Goal: Task Accomplishment & Management: Use online tool/utility

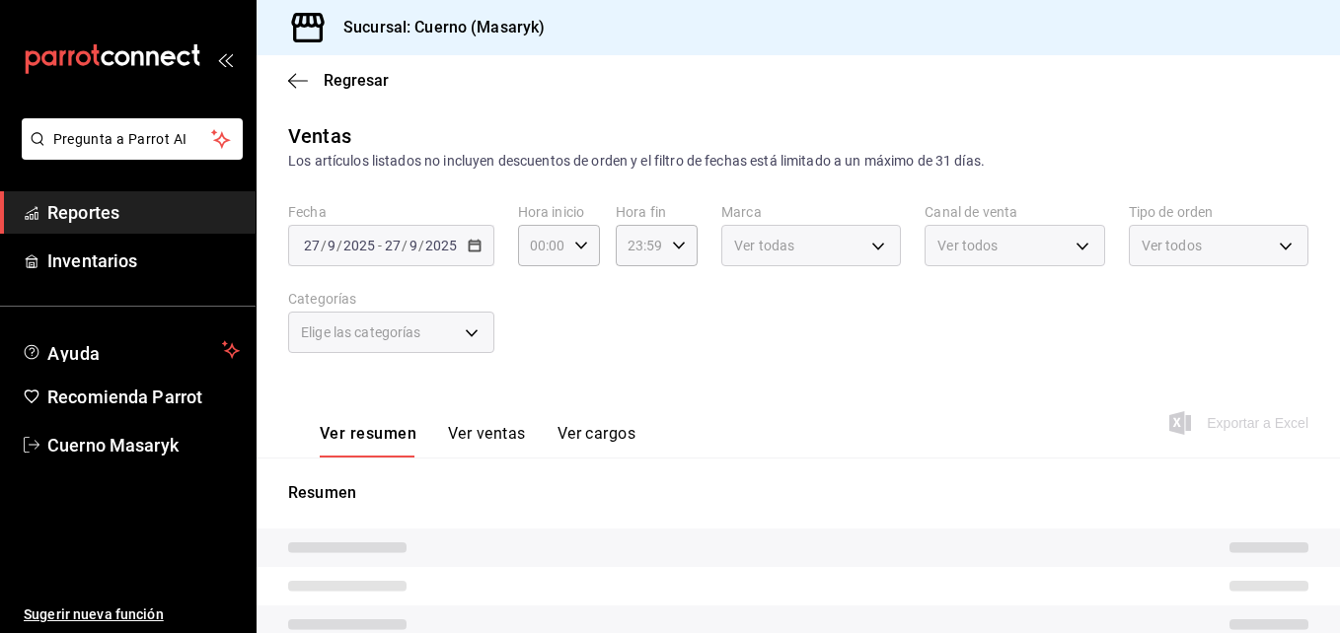
type input "04:00"
type input "05:59"
type input "c67b51a2-384c-483e-a5be-40afd3eac247,ec1a4520-4a99-4810-921e-4abf40ebc8c6,cd2d5…"
type input "4ea0d660-02b3-4785-bb88-48b5ef6e196c"
type input "PARROT,UBER_EATS,RAPPI,DIDI_FOOD,ONLINE"
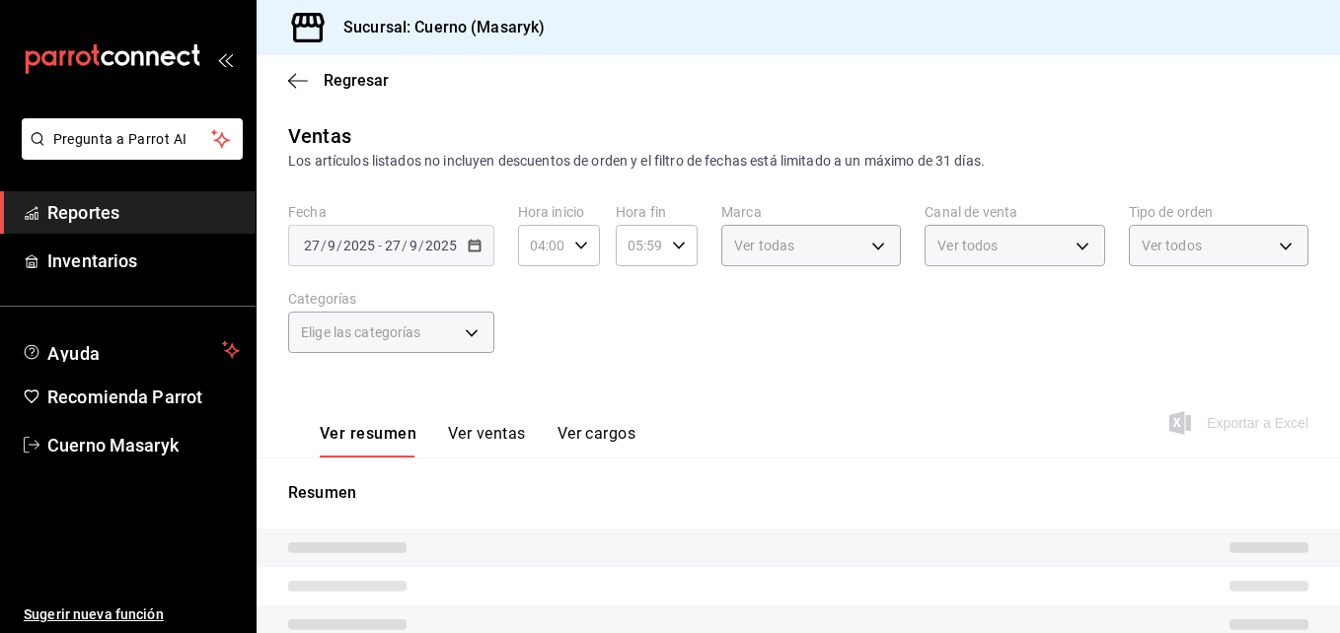
type input "d8208262-291b-4595-bbfa-ed1e8660efdb,73ecdc8a-b505-4242-b24a-d5f1595b9b0a,EXTER…"
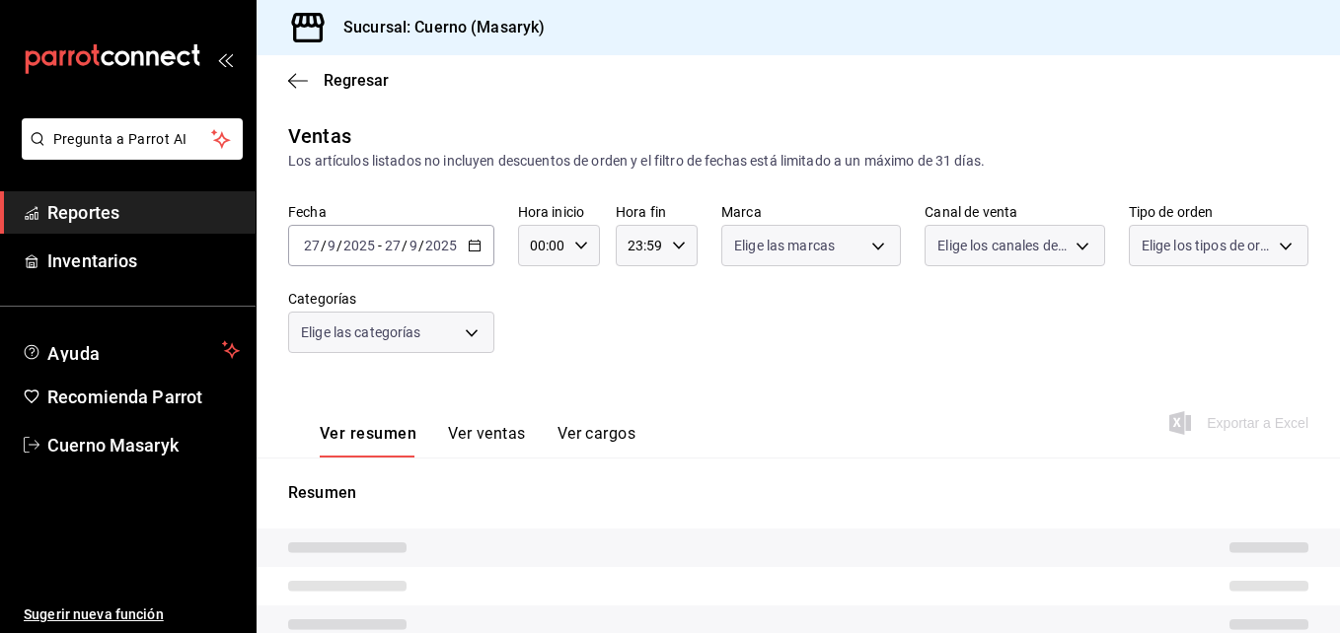
type input "04:00"
type input "05:59"
type input "c67b51a2-384c-483e-a5be-40afd3eac247,ec1a4520-4a99-4810-921e-4abf40ebc8c6,cd2d5…"
type input "4ea0d660-02b3-4785-bb88-48b5ef6e196c"
type input "PARROT,UBER_EATS,RAPPI,DIDI_FOOD,ONLINE"
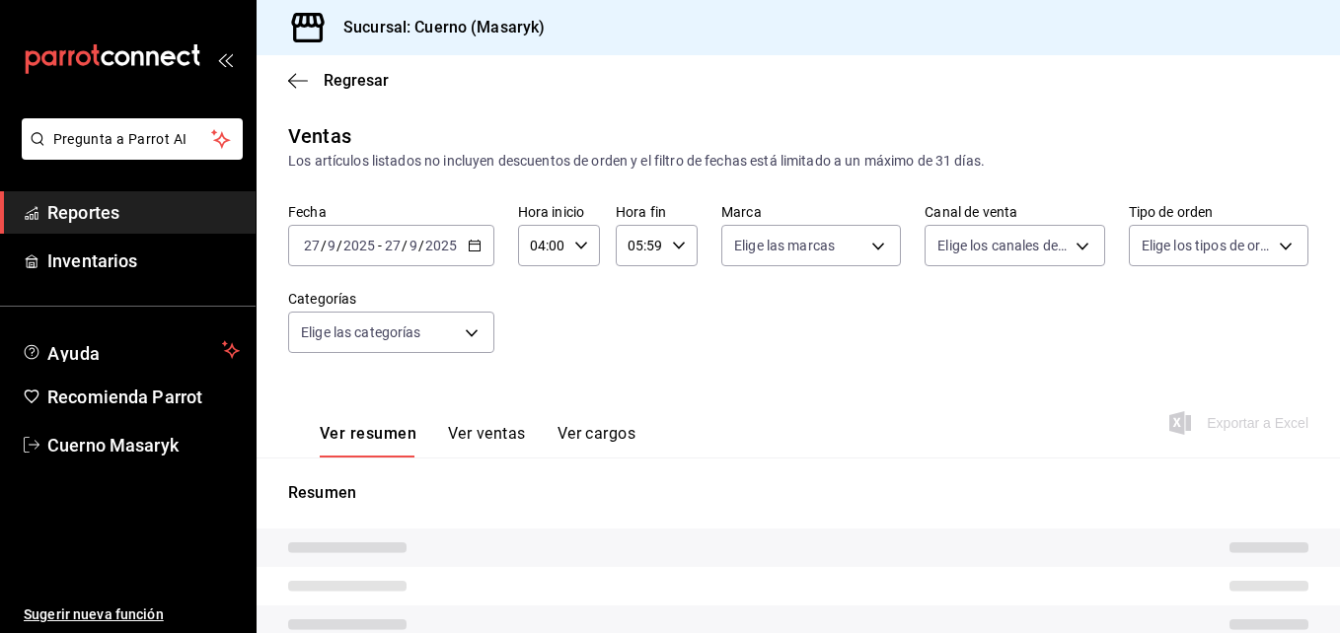
type input "d8208262-291b-4595-bbfa-ed1e8660efdb,73ecdc8a-b505-4242-b24a-d5f1595b9b0a,EXTER…"
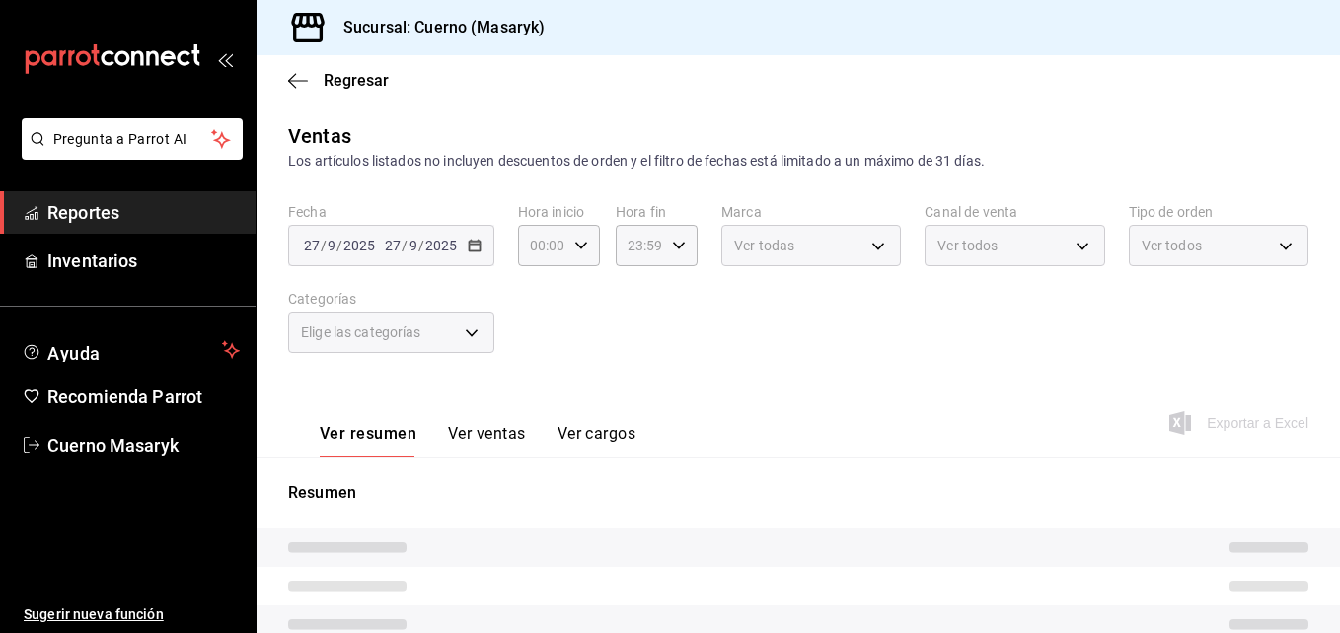
type input "04:00"
type input "05:59"
type input "c67b51a2-384c-483e-a5be-40afd3eac247,ec1a4520-4a99-4810-921e-4abf40ebc8c6,cd2d5…"
type input "4ea0d660-02b3-4785-bb88-48b5ef6e196c"
type input "PARROT,UBER_EATS,RAPPI,DIDI_FOOD,ONLINE"
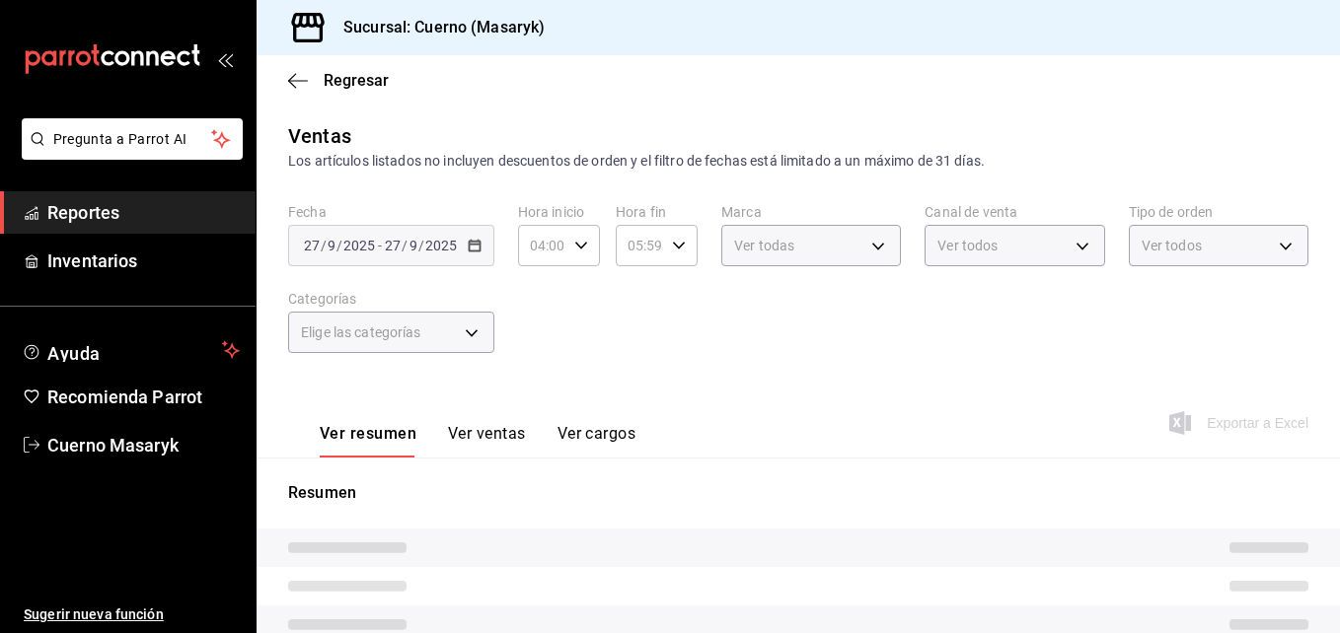
type input "d8208262-291b-4595-bbfa-ed1e8660efdb,73ecdc8a-b505-4242-b24a-d5f1595b9b0a,EXTER…"
click at [461, 250] on div "[DATE] [DATE] - [DATE] [DATE]" at bounding box center [391, 245] width 206 height 41
click at [218, 59] on icon "open_drawer_menu" at bounding box center [225, 59] width 16 height 16
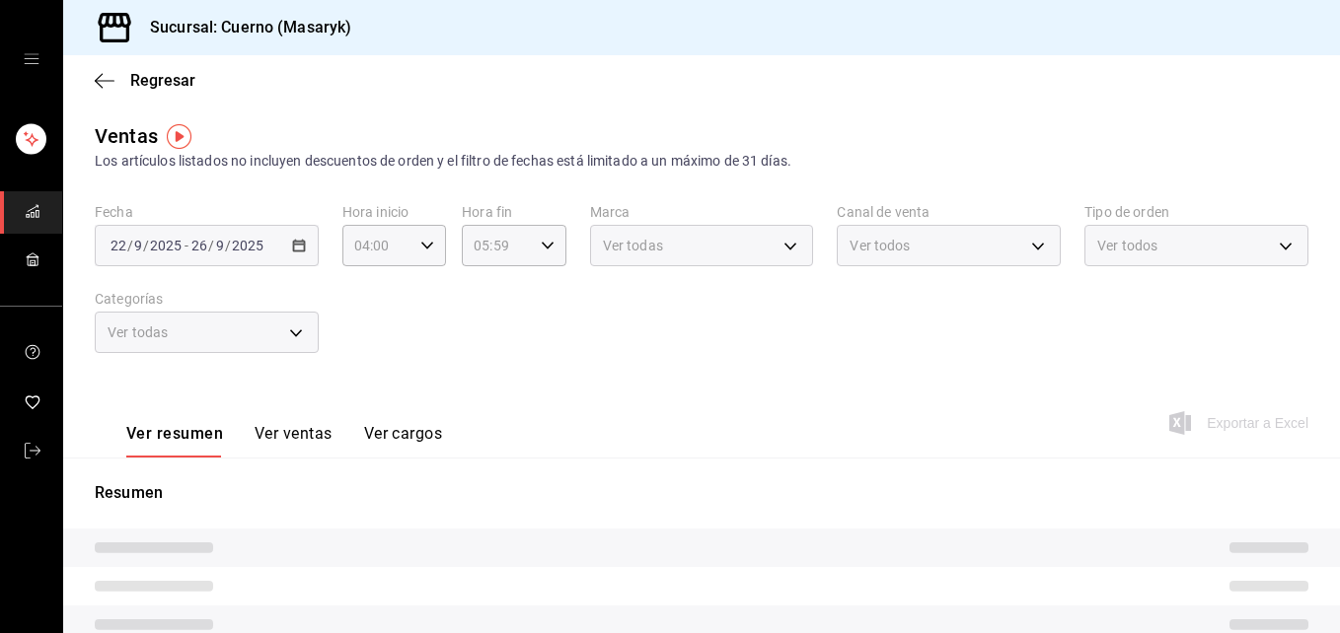
click at [39, 73] on div "mailbox folders" at bounding box center [31, 59] width 62 height 118
click at [24, 57] on icon "open drawer" at bounding box center [32, 59] width 16 height 16
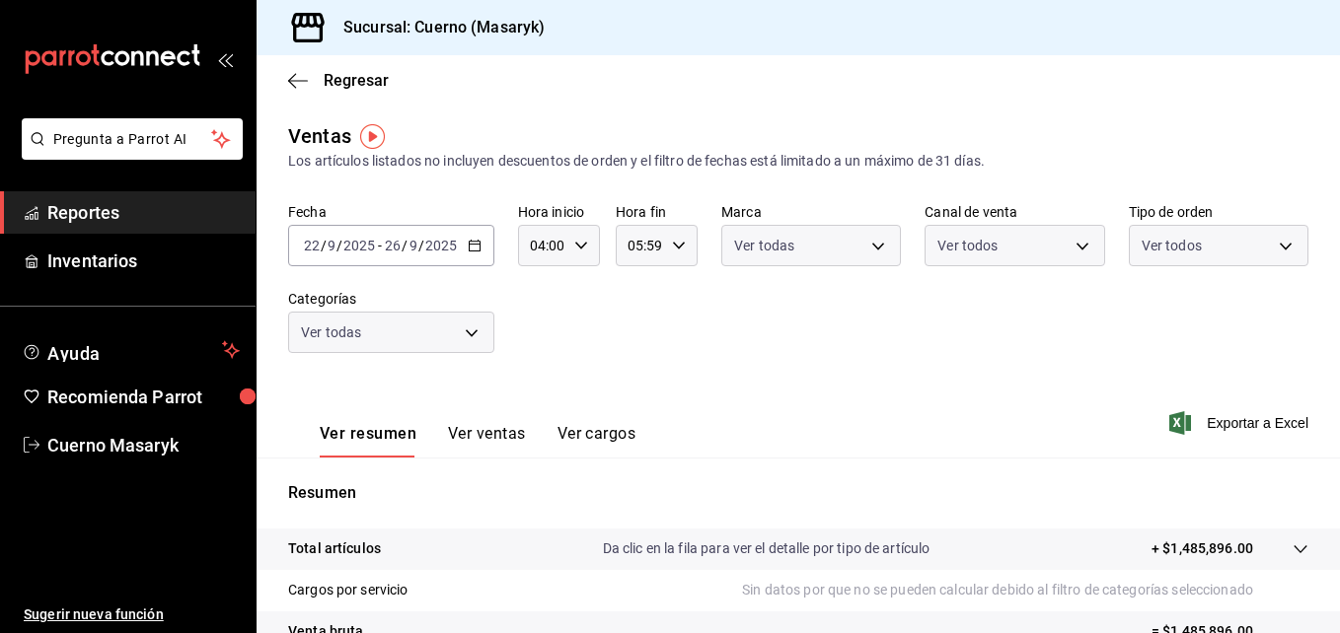
click at [469, 248] on \(Stroke\) "button" at bounding box center [475, 246] width 12 height 11
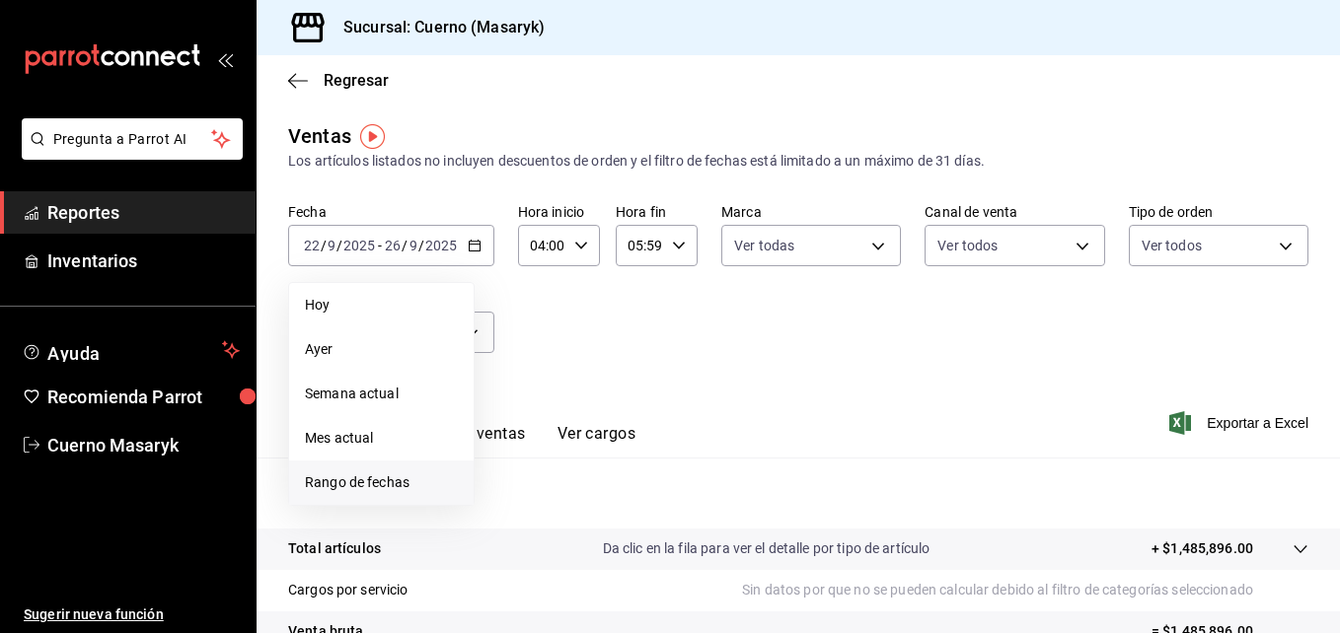
click at [344, 489] on span "Rango de fechas" at bounding box center [381, 483] width 153 height 21
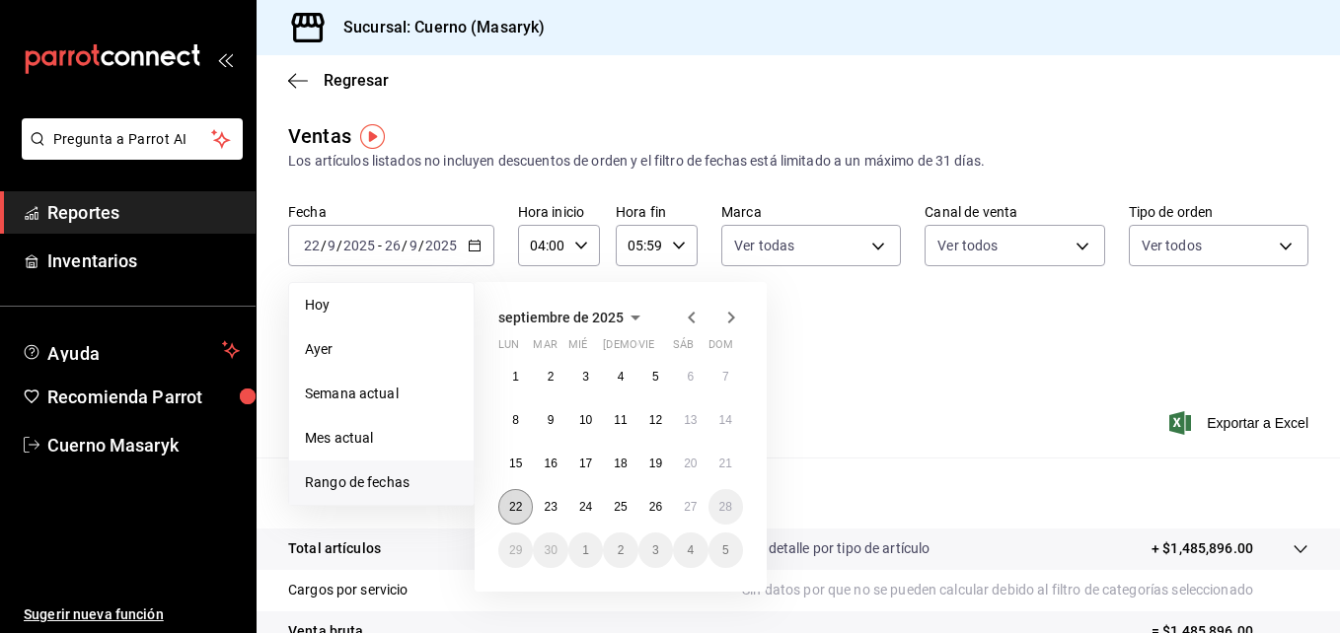
click at [519, 503] on abbr "22" at bounding box center [515, 507] width 13 height 14
click at [698, 496] on button "27" at bounding box center [690, 507] width 35 height 36
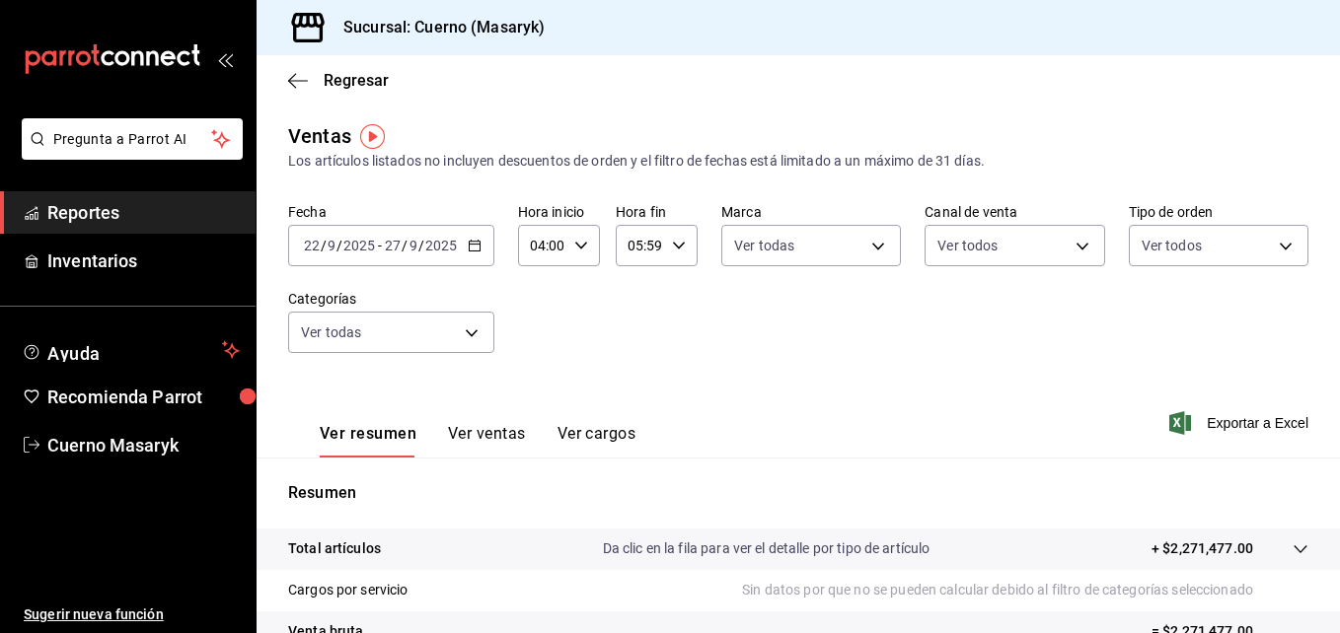
click at [580, 253] on div "04:00 Hora inicio" at bounding box center [559, 245] width 82 height 41
click at [835, 248] on div at bounding box center [670, 316] width 1340 height 633
click at [835, 248] on body "Pregunta a Parrot AI Reportes Inventarios Ayuda Recomienda Parrot Cuerno Masary…" at bounding box center [670, 316] width 1340 height 633
click at [999, 255] on div at bounding box center [670, 316] width 1340 height 633
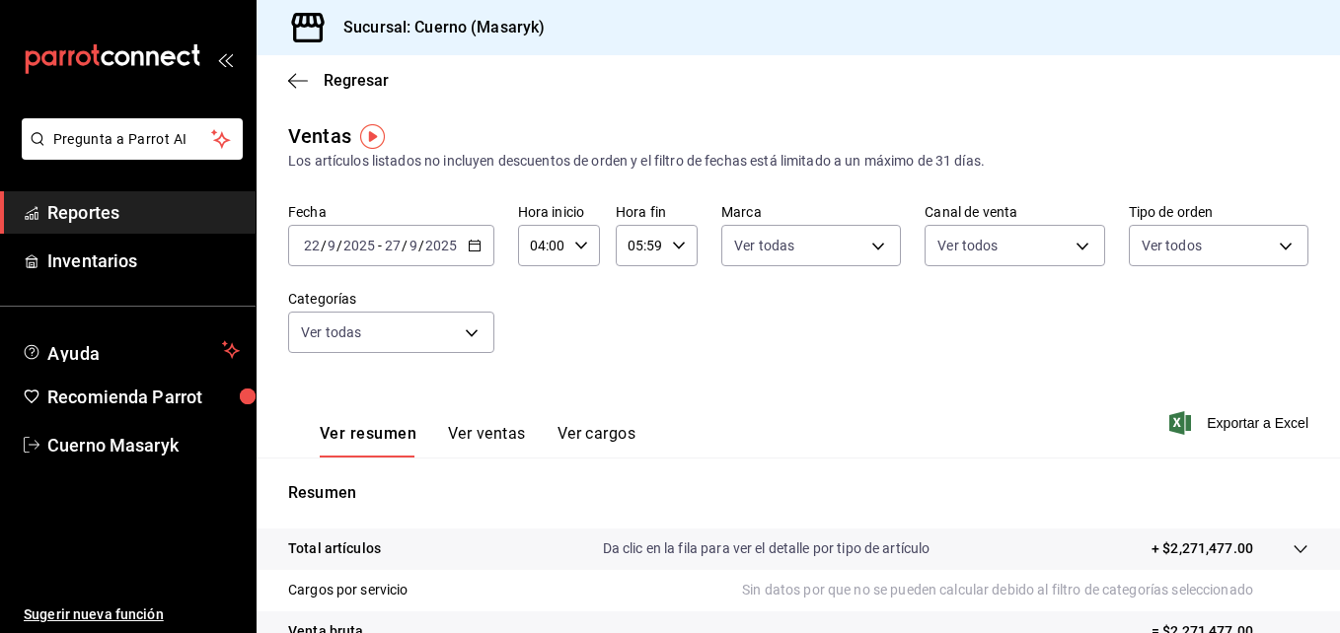
click at [999, 255] on body "Pregunta a Parrot AI Reportes Inventarios Ayuda Recomienda Parrot Cuerno Masary…" at bounding box center [670, 316] width 1340 height 633
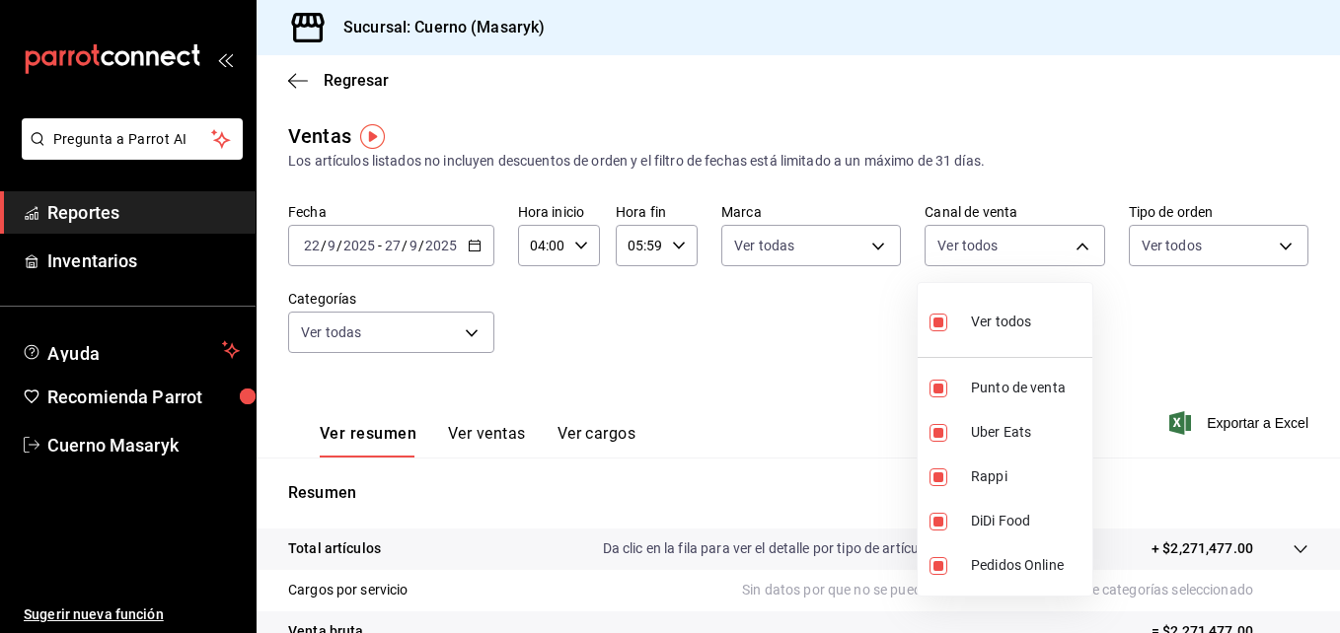
click at [1151, 252] on div at bounding box center [670, 316] width 1340 height 633
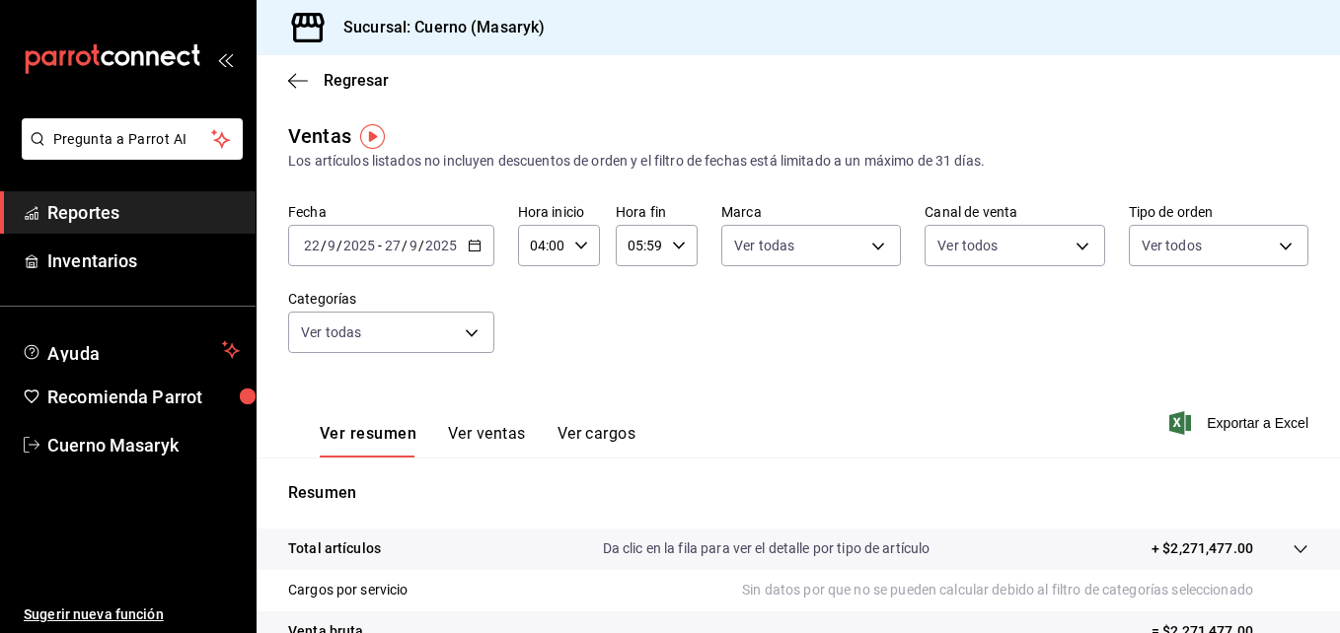
click at [1151, 252] on body "Pregunta a Parrot AI Reportes Inventarios Ayuda Recomienda Parrot Cuerno Masary…" at bounding box center [670, 316] width 1340 height 633
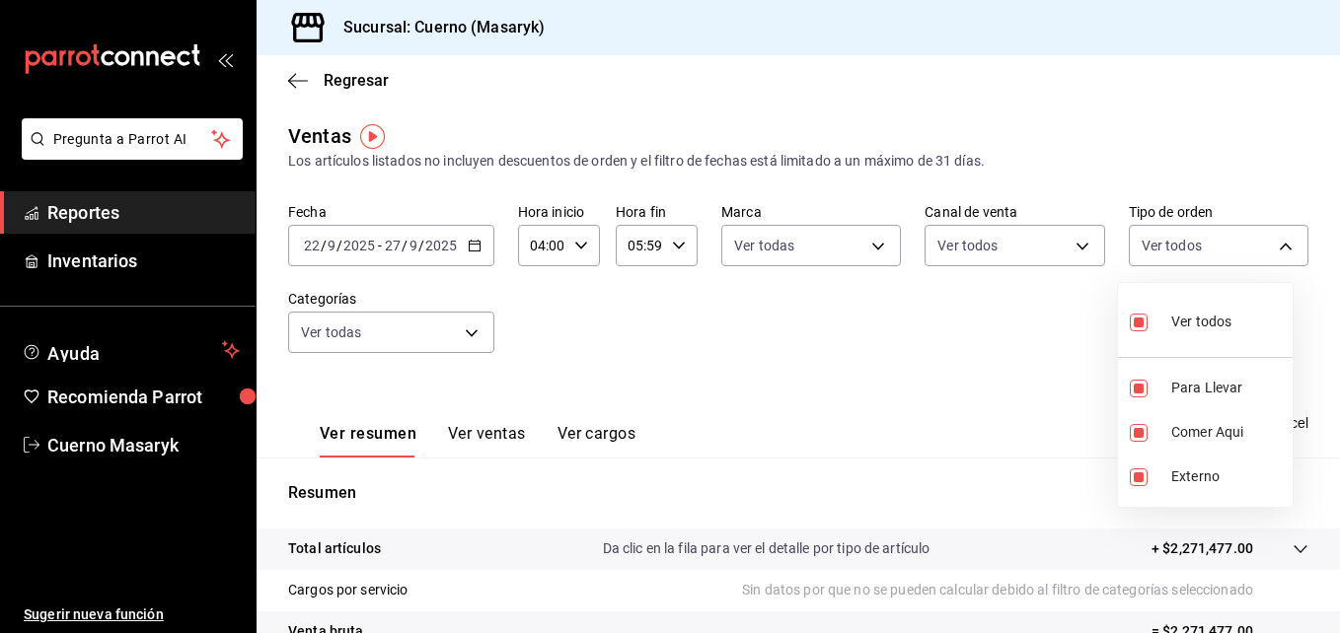
click at [446, 329] on div at bounding box center [670, 316] width 1340 height 633
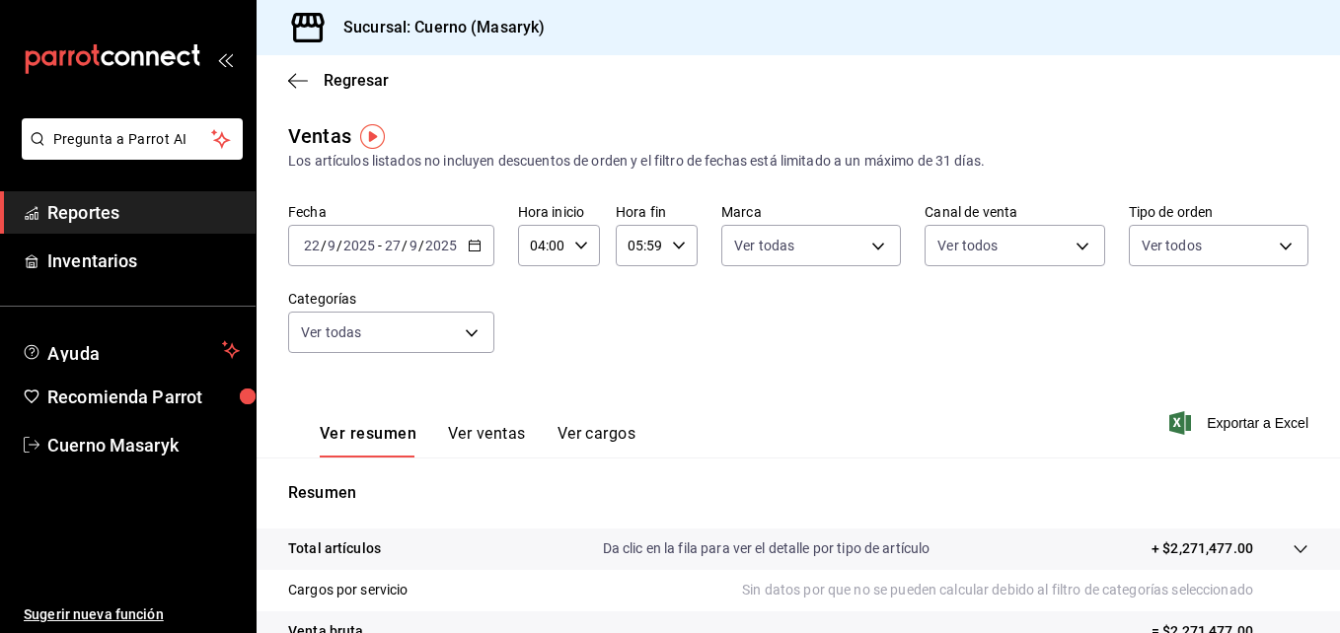
click at [446, 329] on body "Pregunta a Parrot AI Reportes Inventarios Ayuda Recomienda Parrot Cuerno Masary…" at bounding box center [670, 316] width 1340 height 633
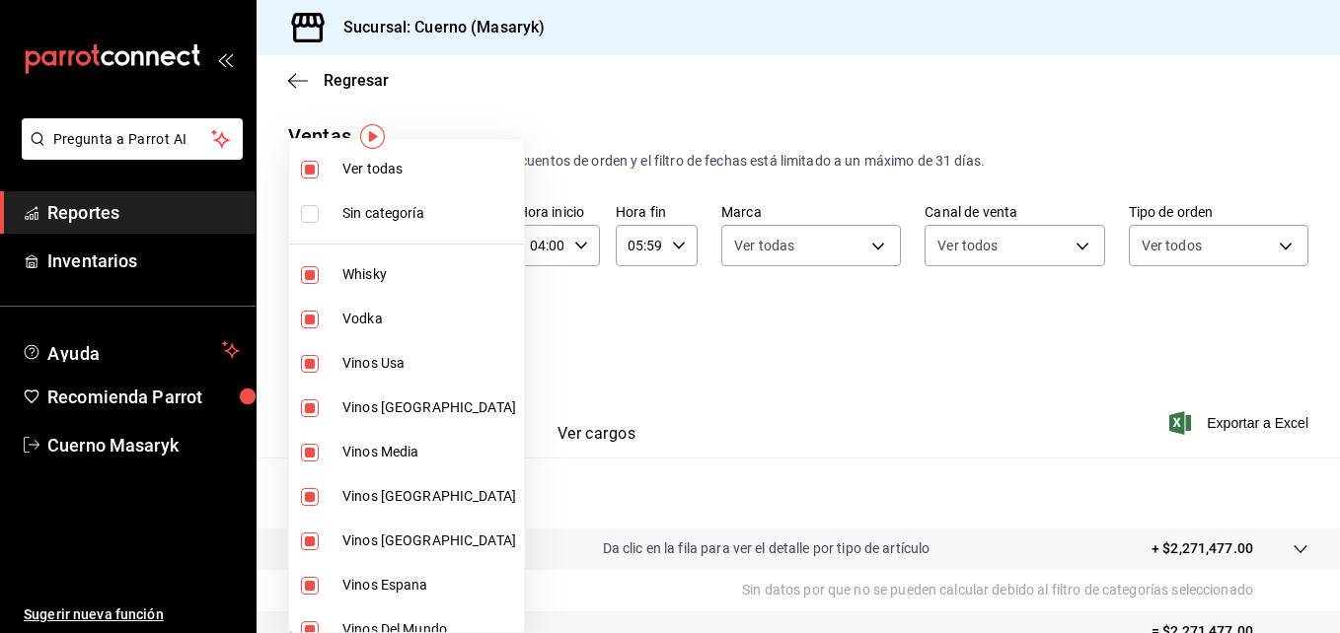
click at [844, 372] on div at bounding box center [670, 316] width 1340 height 633
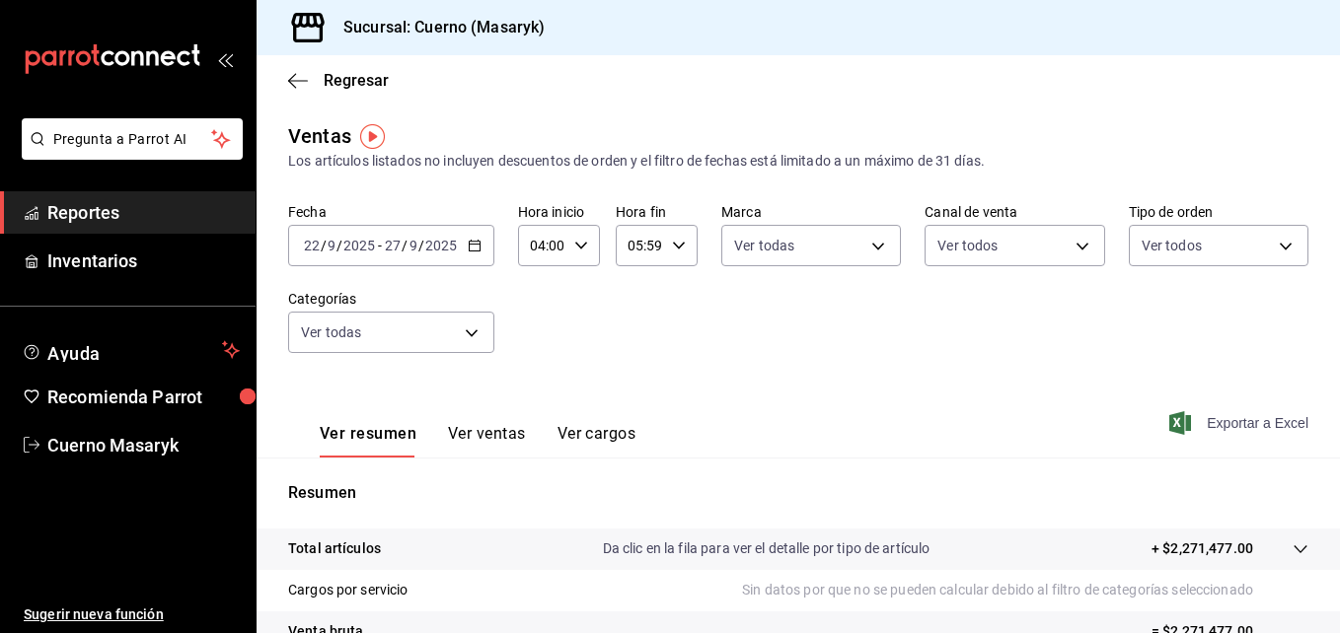
click at [1179, 428] on span "Exportar a Excel" at bounding box center [1240, 423] width 135 height 24
click at [487, 245] on div "[DATE] [DATE] - [DATE] [DATE]" at bounding box center [391, 245] width 206 height 41
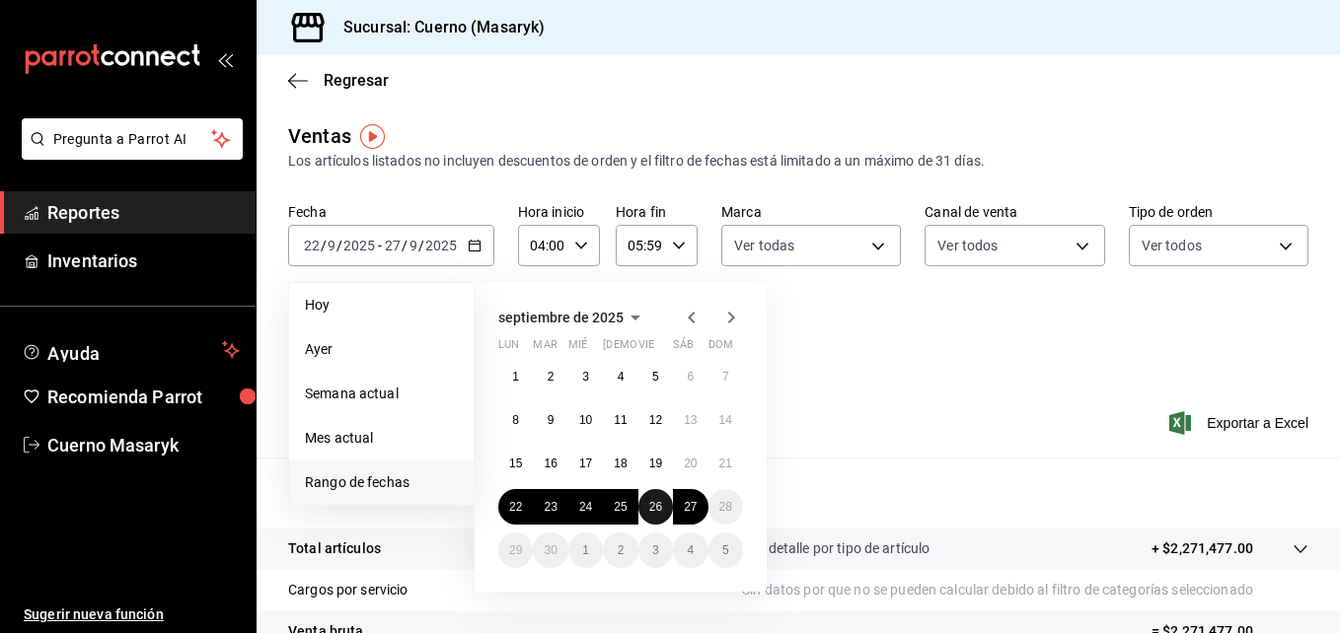
click at [663, 504] on button "26" at bounding box center [655, 507] width 35 height 36
click at [675, 505] on button "27" at bounding box center [690, 507] width 35 height 36
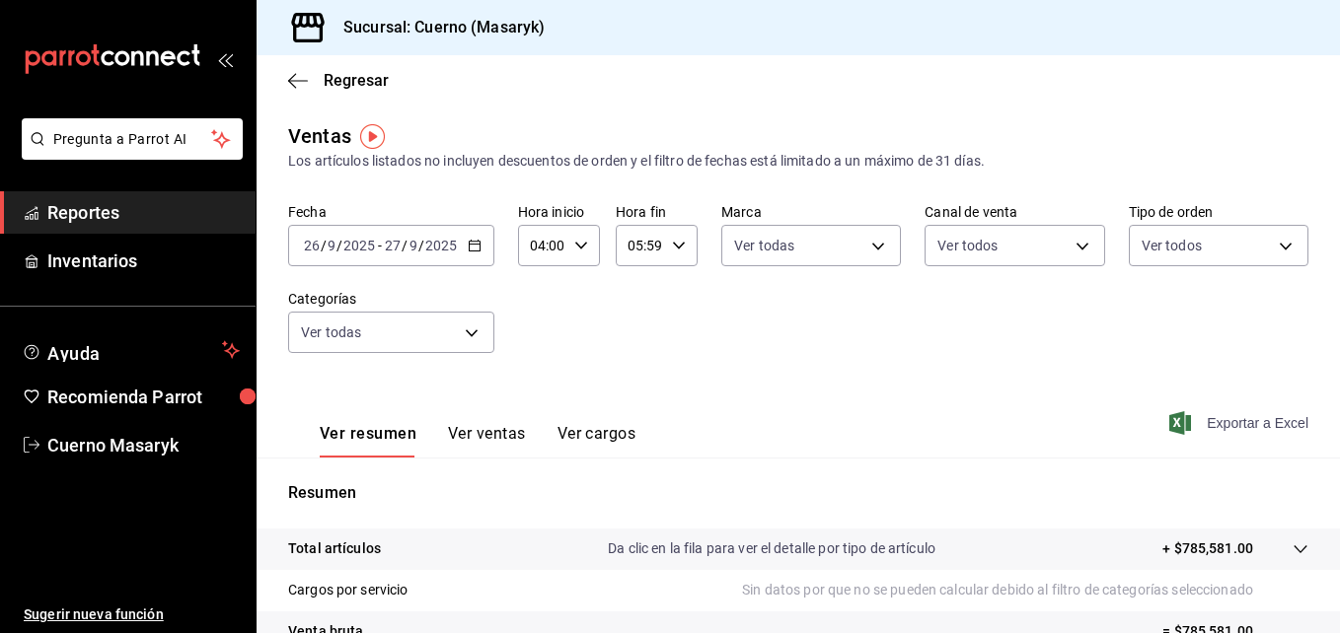
click at [1270, 415] on span "Exportar a Excel" at bounding box center [1240, 423] width 135 height 24
